Goal: Task Accomplishment & Management: Manage account settings

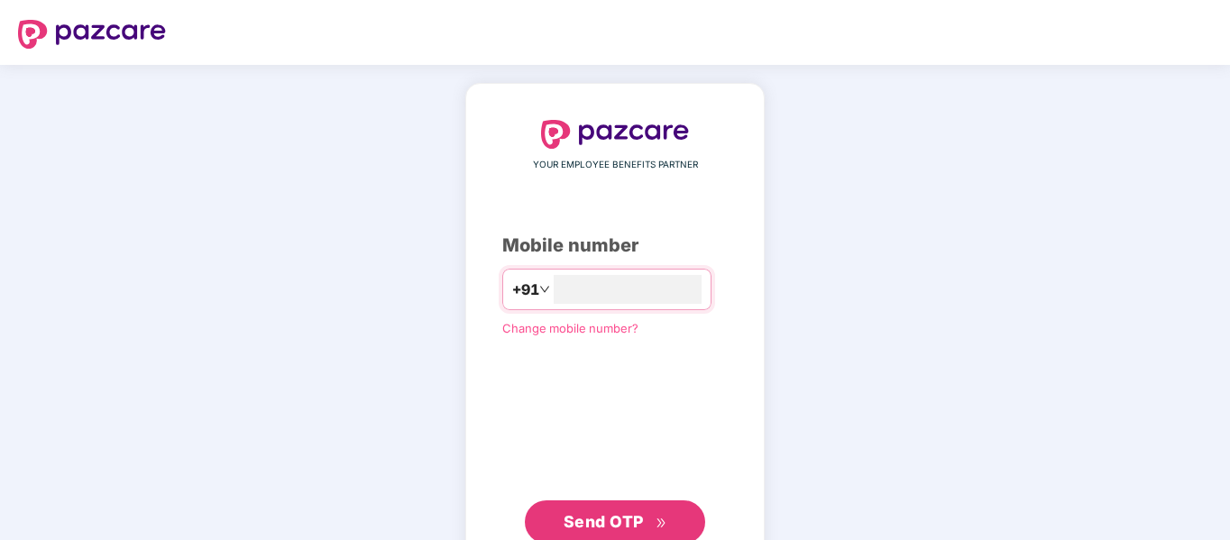
type input "**********"
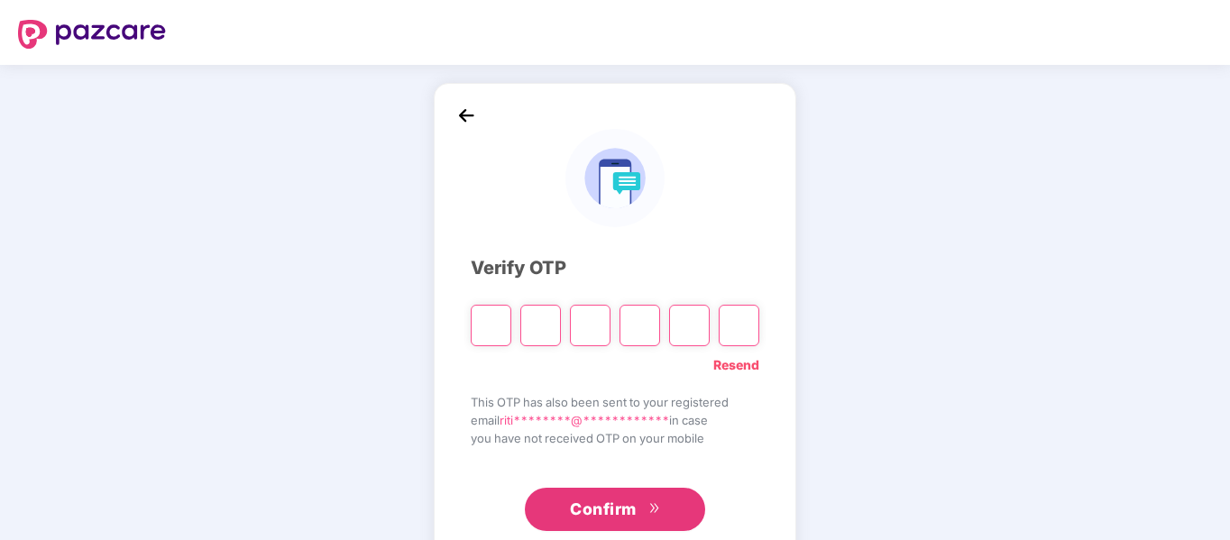
type input "*"
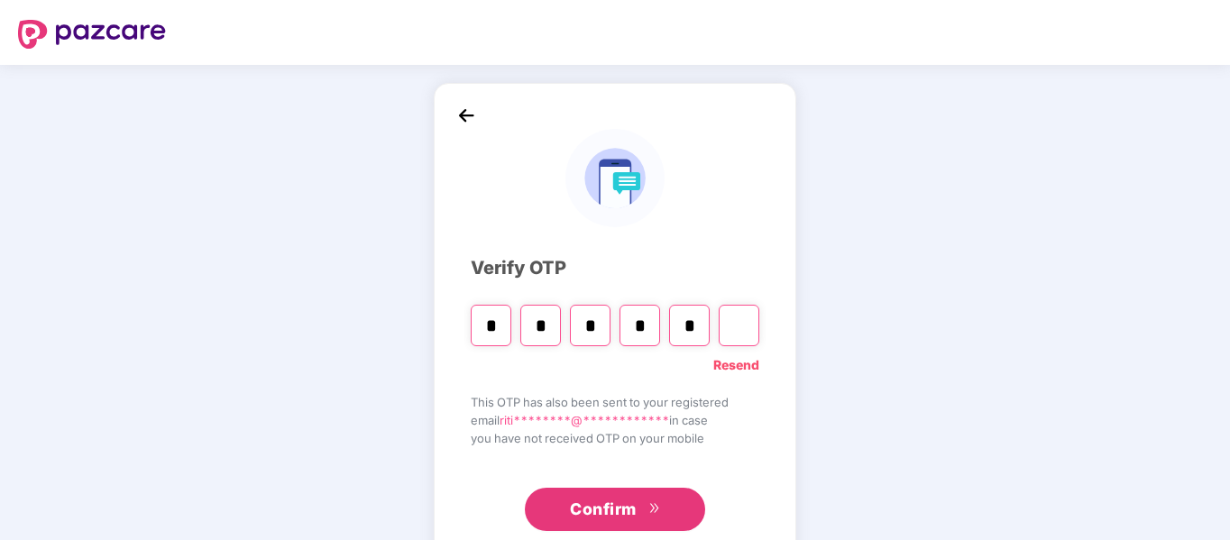
type input "*"
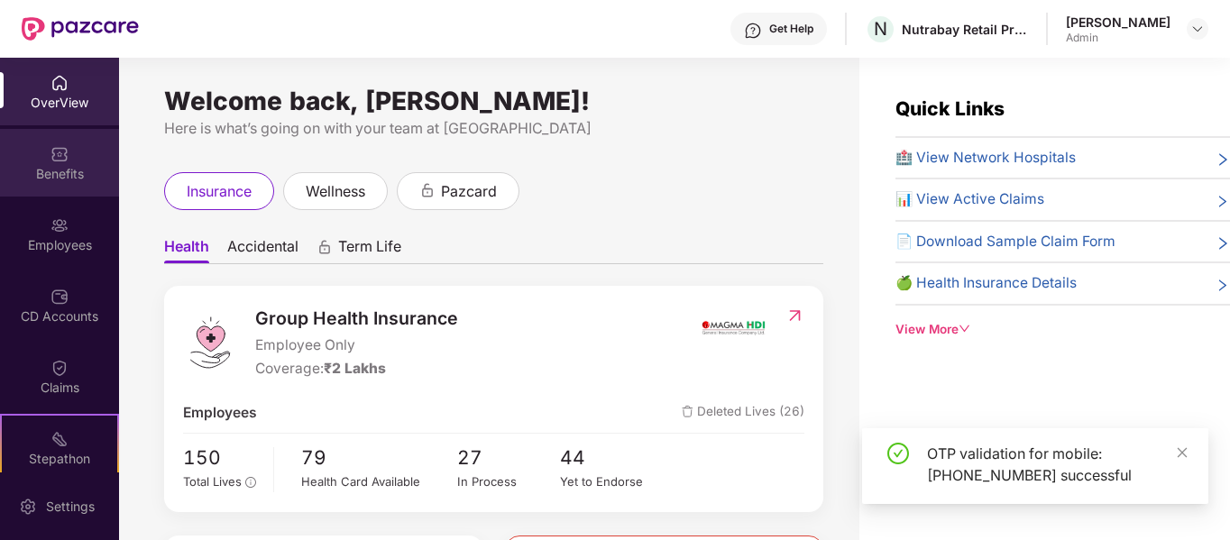
click at [82, 192] on div "Benefits" at bounding box center [59, 163] width 119 height 68
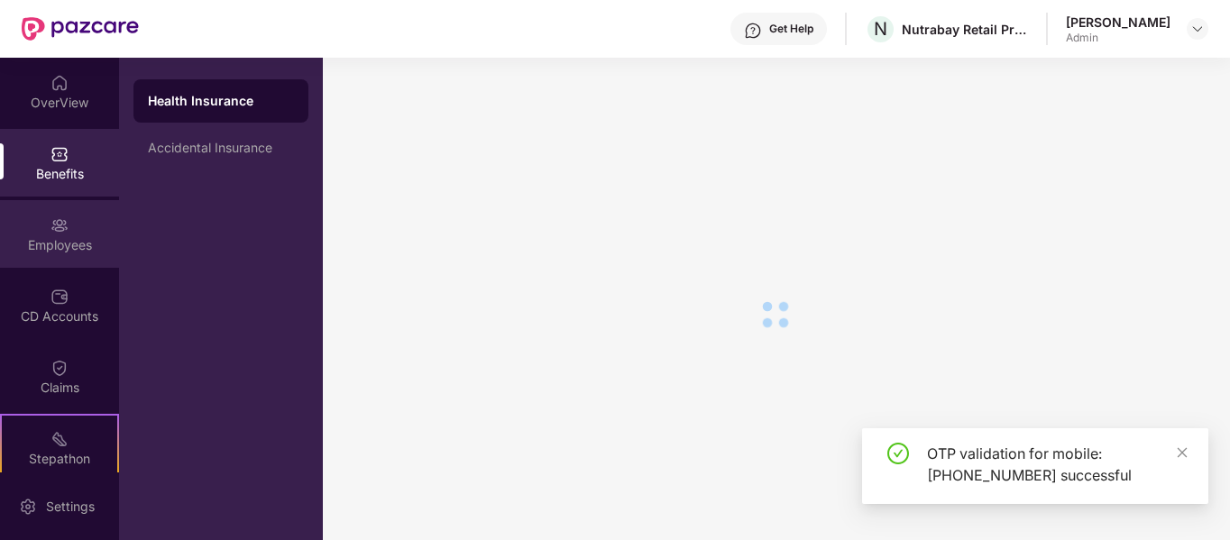
click at [84, 229] on div "Employees" at bounding box center [59, 234] width 119 height 68
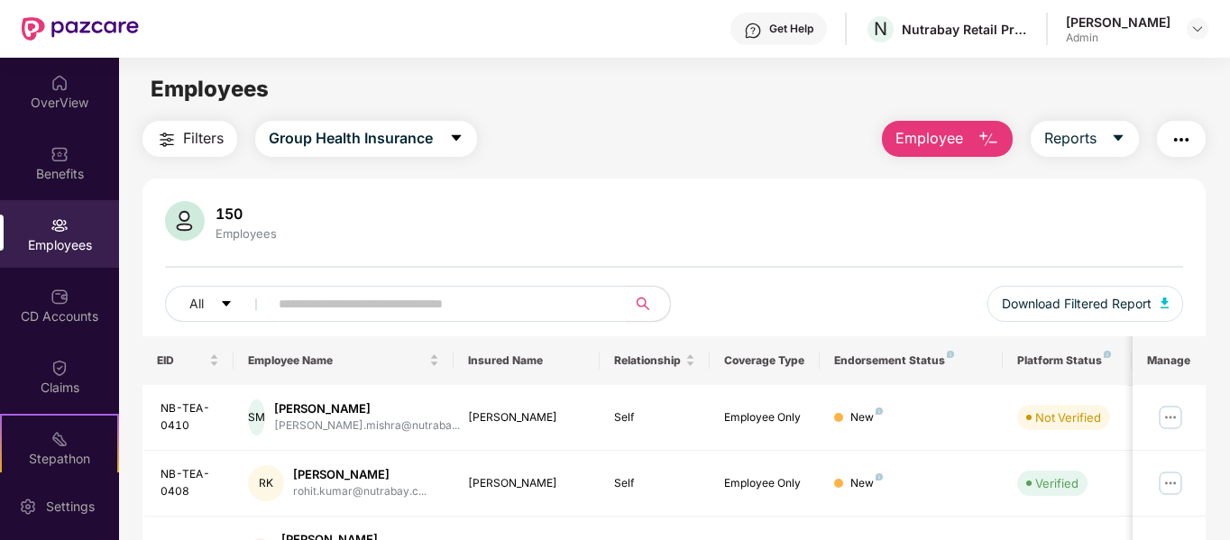
scroll to position [180, 0]
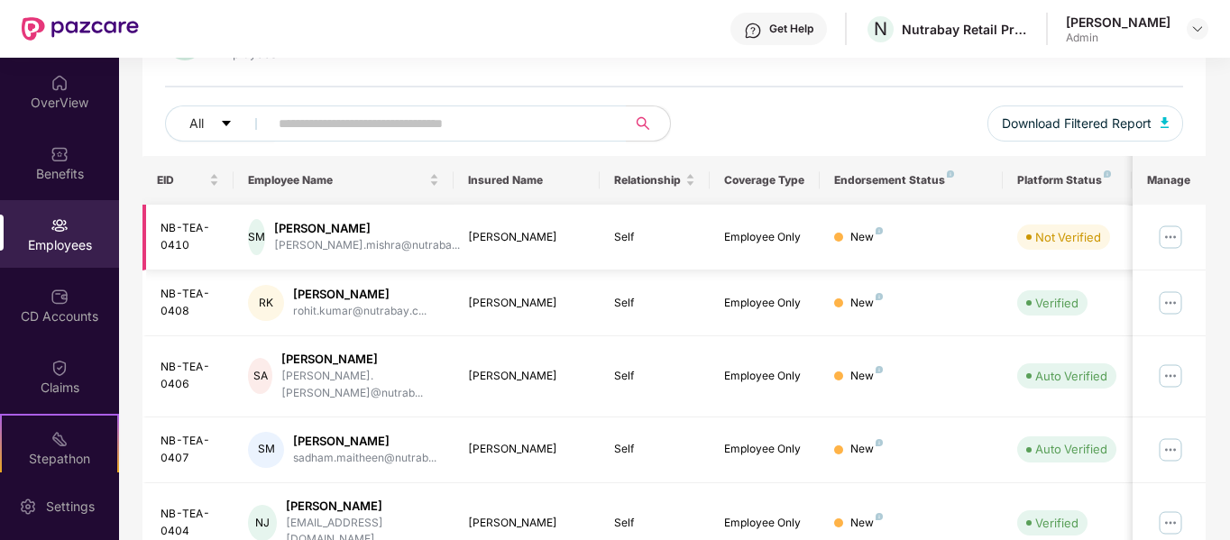
click at [1180, 237] on img at bounding box center [1170, 237] width 29 height 29
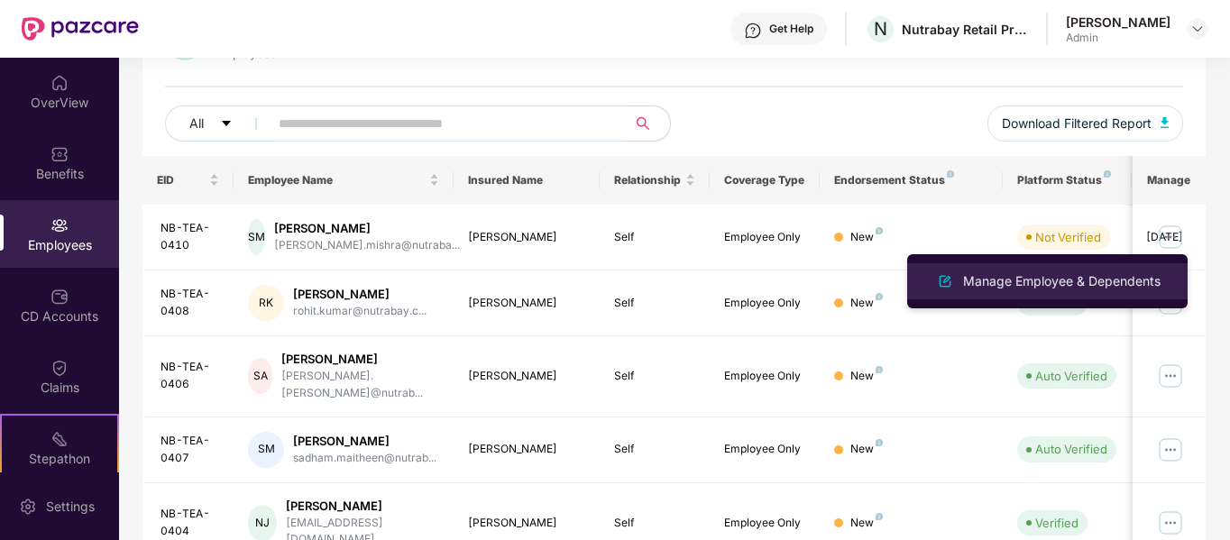
click at [1052, 275] on div "Manage Employee & Dependents" at bounding box center [1062, 281] width 205 height 20
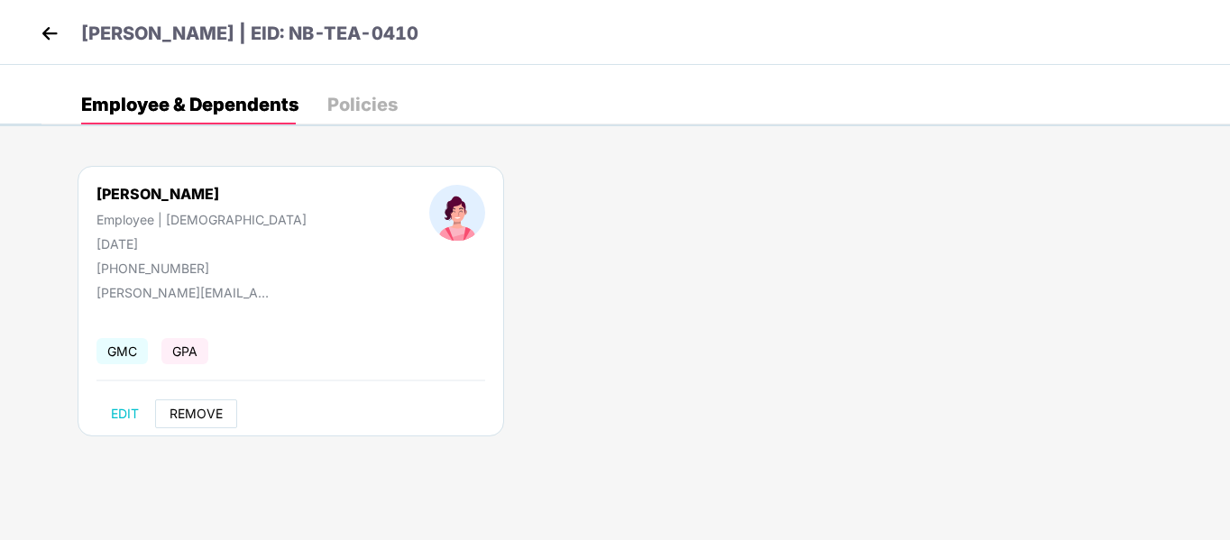
click at [214, 410] on span "REMOVE" at bounding box center [196, 414] width 53 height 14
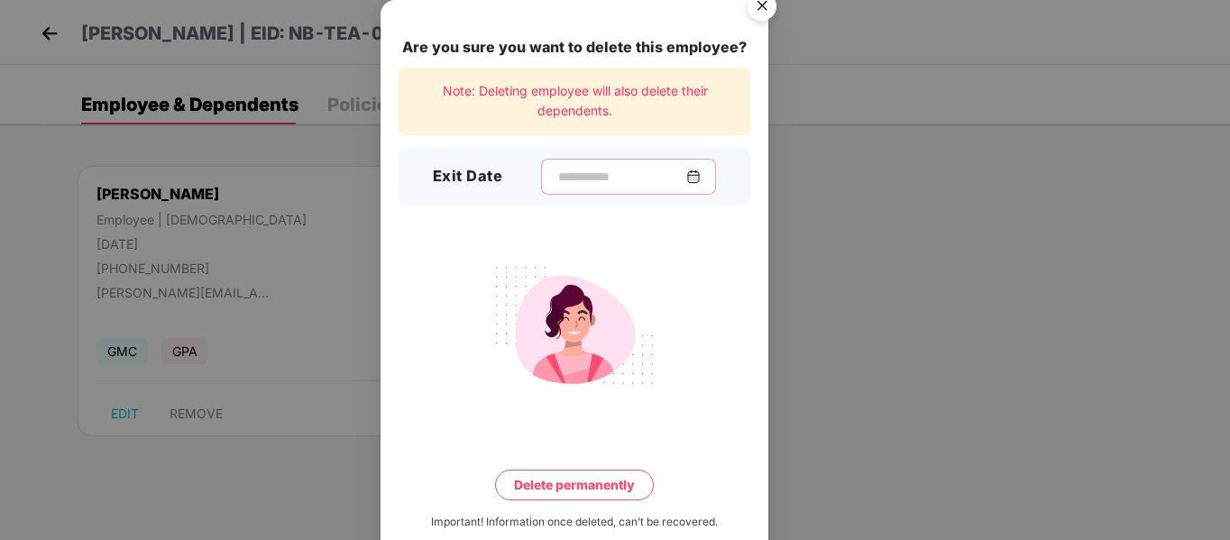
click at [603, 176] on input at bounding box center [621, 177] width 130 height 19
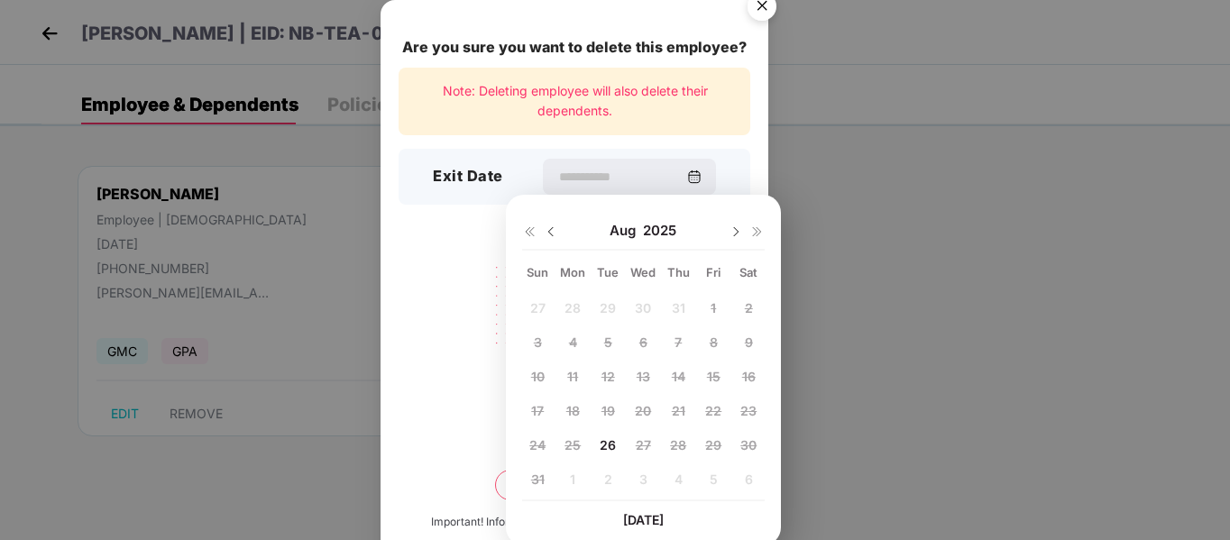
click at [610, 445] on span "26" at bounding box center [608, 444] width 16 height 15
type input "**********"
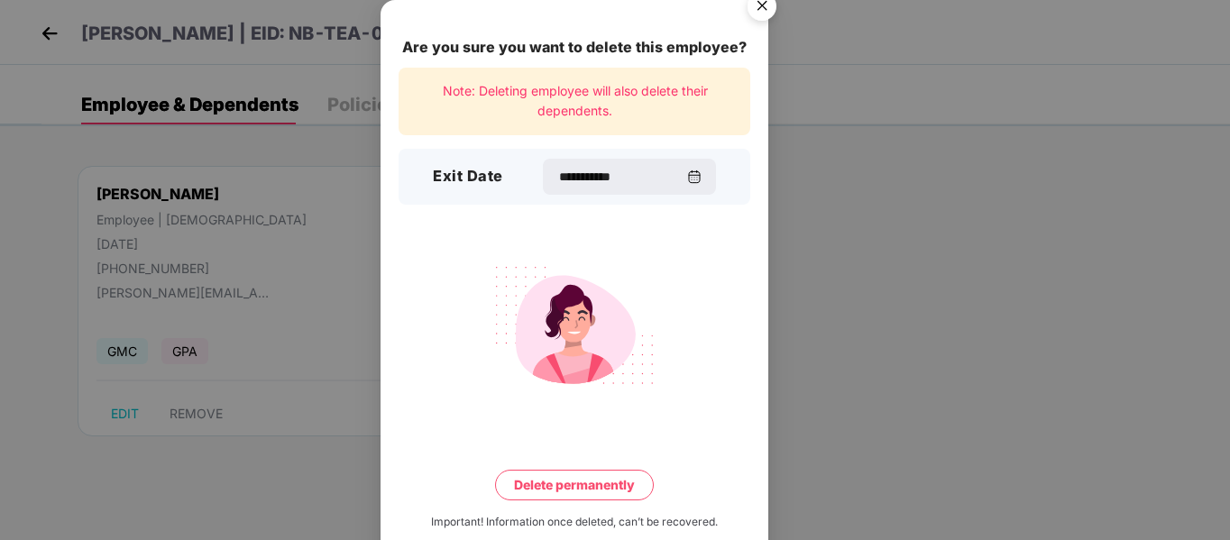
click at [627, 494] on button "Delete permanently" at bounding box center [574, 485] width 159 height 31
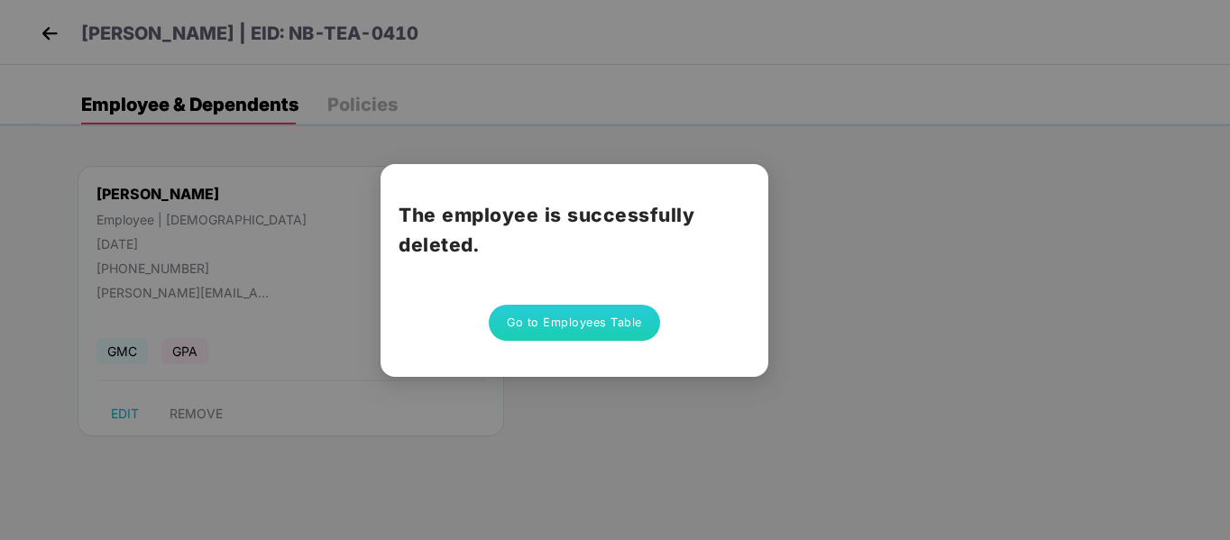
click at [586, 307] on button "Go to Employees Table" at bounding box center [574, 323] width 171 height 36
